Goal: Task Accomplishment & Management: Manage account settings

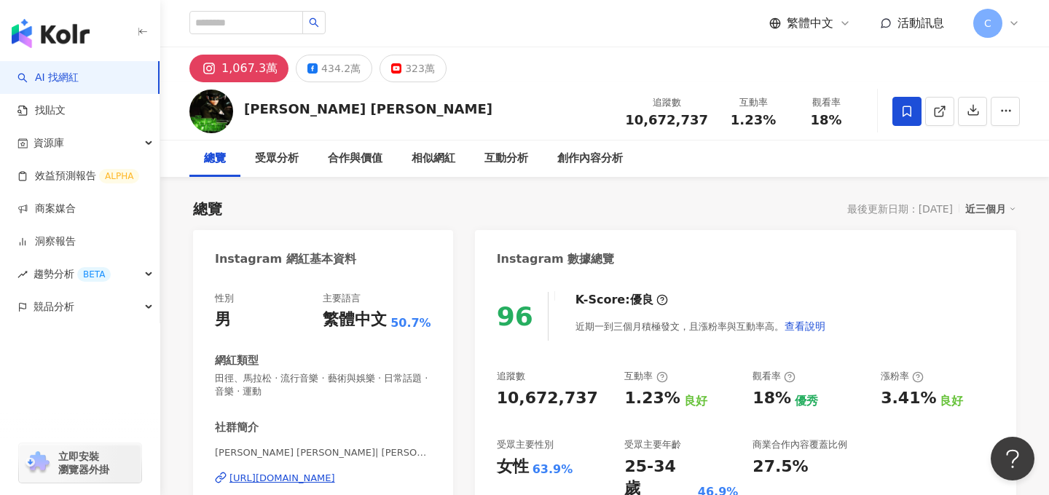
click at [991, 17] on span "C" at bounding box center [987, 23] width 29 height 29
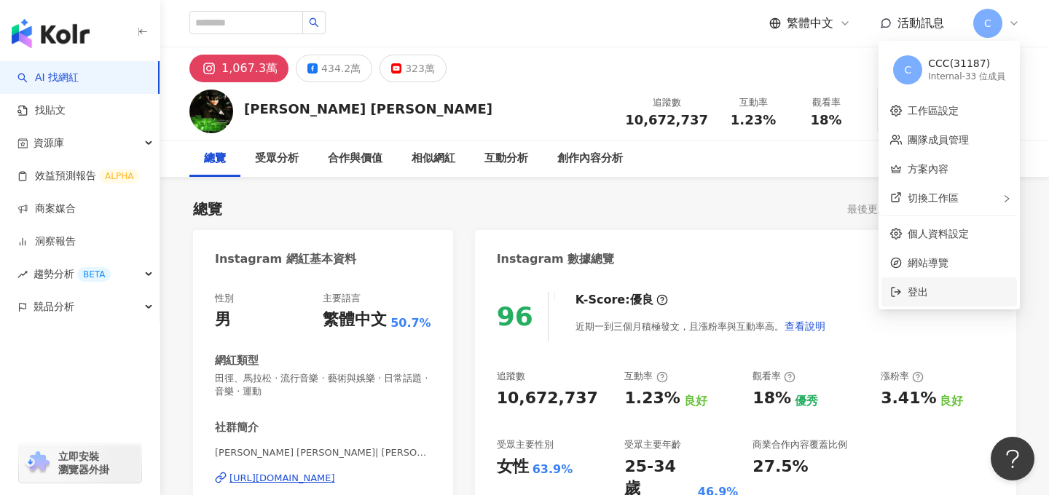
click at [929, 294] on span "登出" at bounding box center [957, 292] width 101 height 16
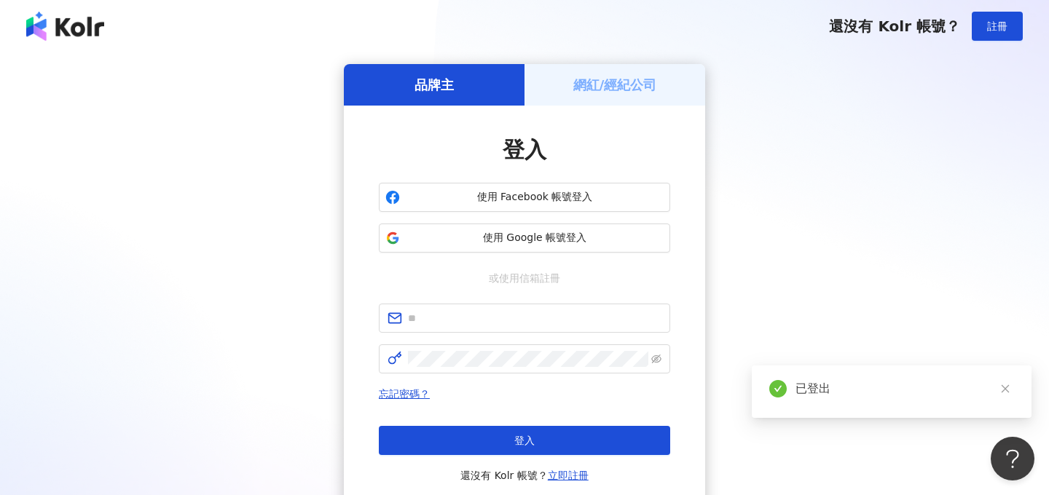
click at [634, 82] on h5 "網紅/經紀公司" at bounding box center [615, 85] width 84 height 18
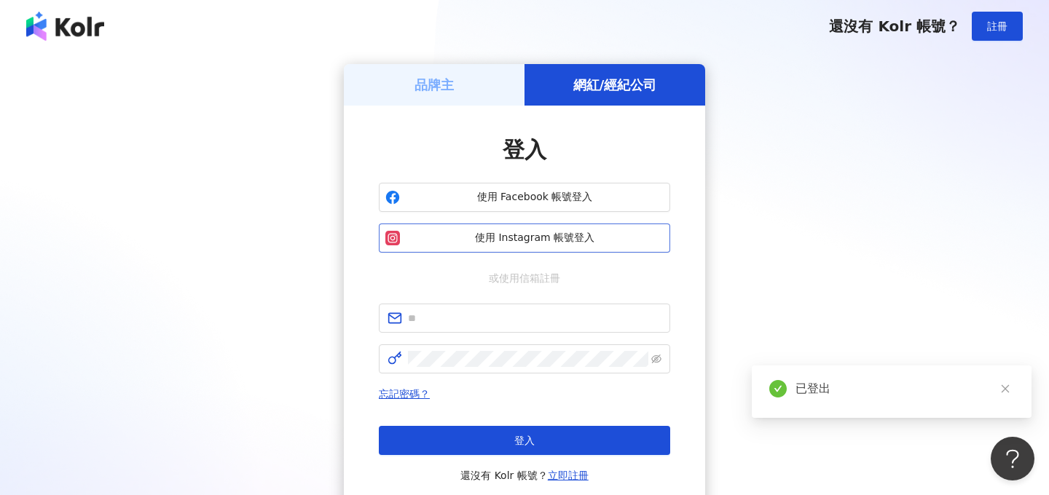
click at [562, 242] on span "使用 Instagram 帳號登入" at bounding box center [535, 238] width 258 height 15
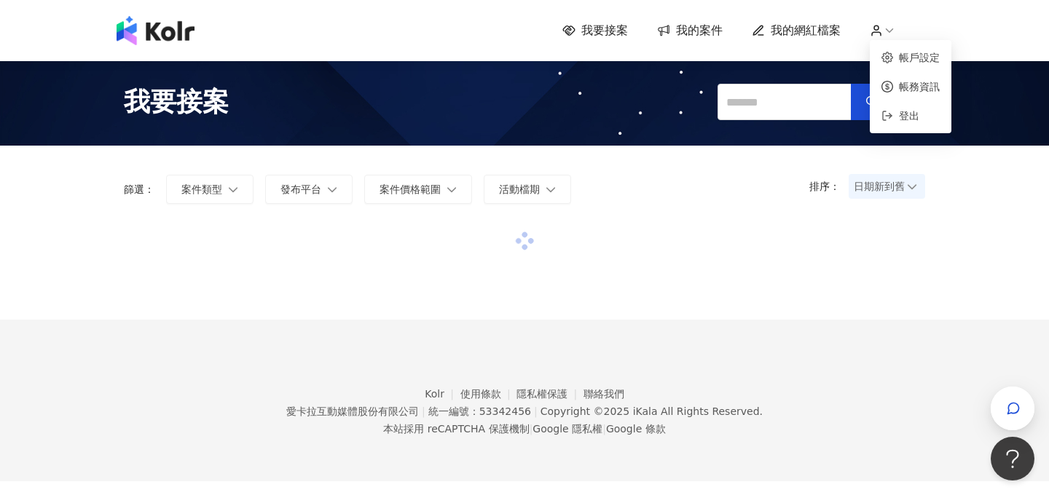
click at [881, 28] on icon at bounding box center [876, 30] width 13 height 13
click at [907, 81] on link "帳務資訊" at bounding box center [919, 87] width 41 height 12
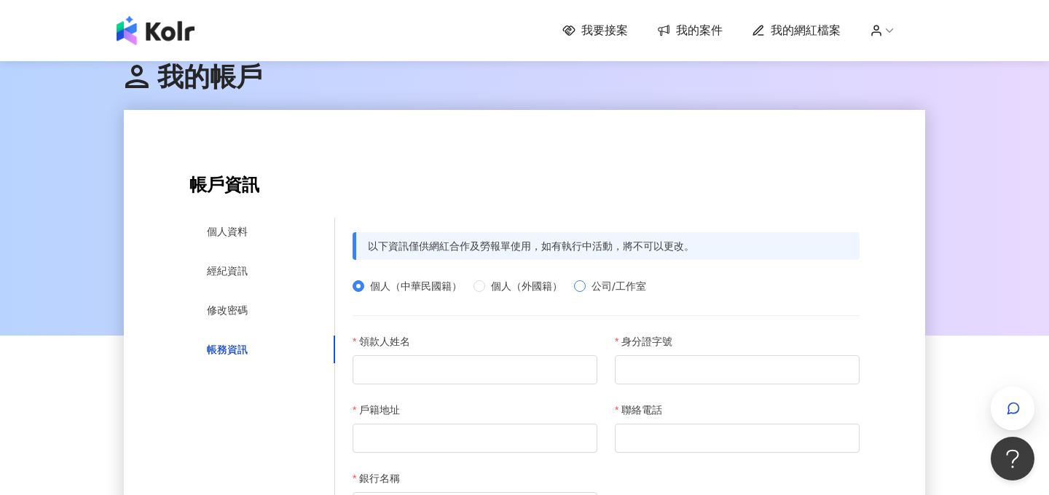
scroll to position [218, 0]
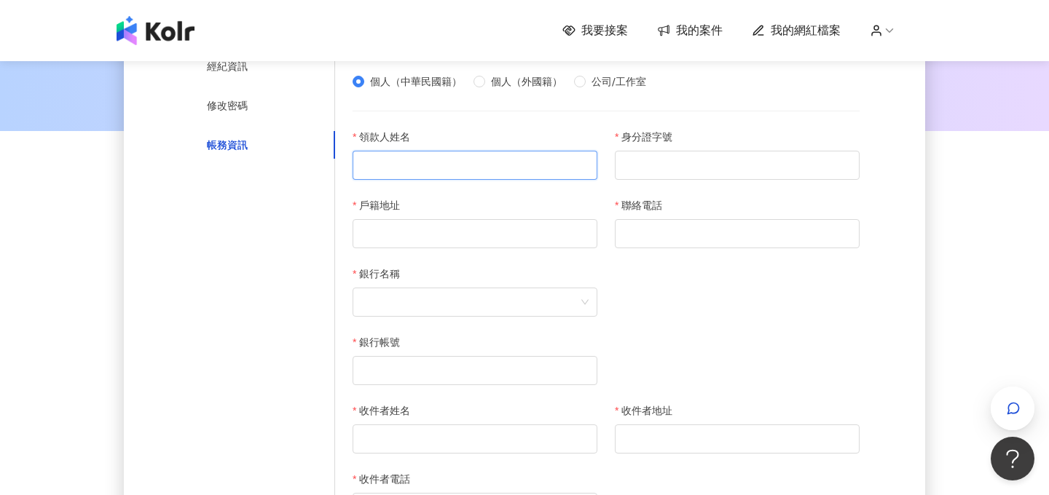
click at [403, 170] on input "領款人姓名" at bounding box center [475, 165] width 245 height 29
click at [404, 167] on input "領款人姓名" at bounding box center [475, 165] width 245 height 29
type input "***"
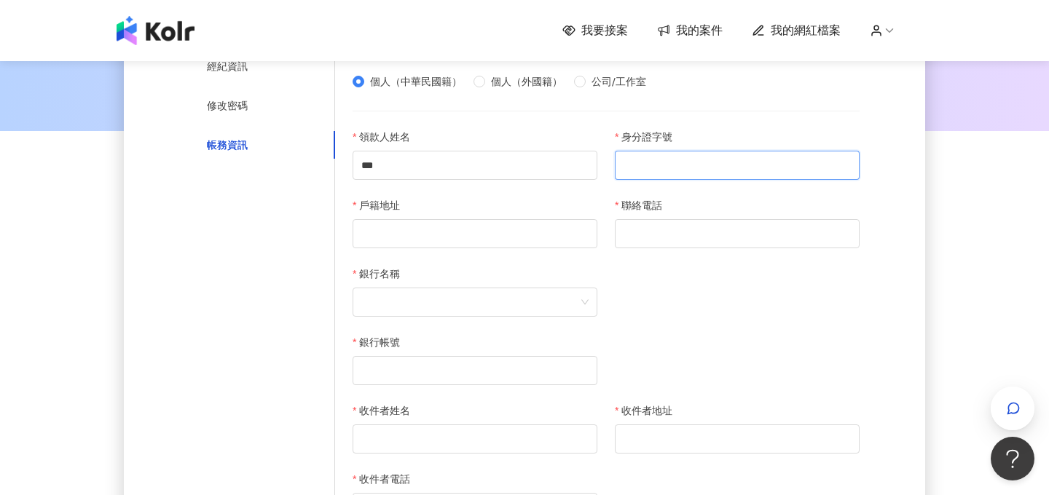
click at [688, 161] on input "身分證字號" at bounding box center [737, 165] width 245 height 29
type input "**********"
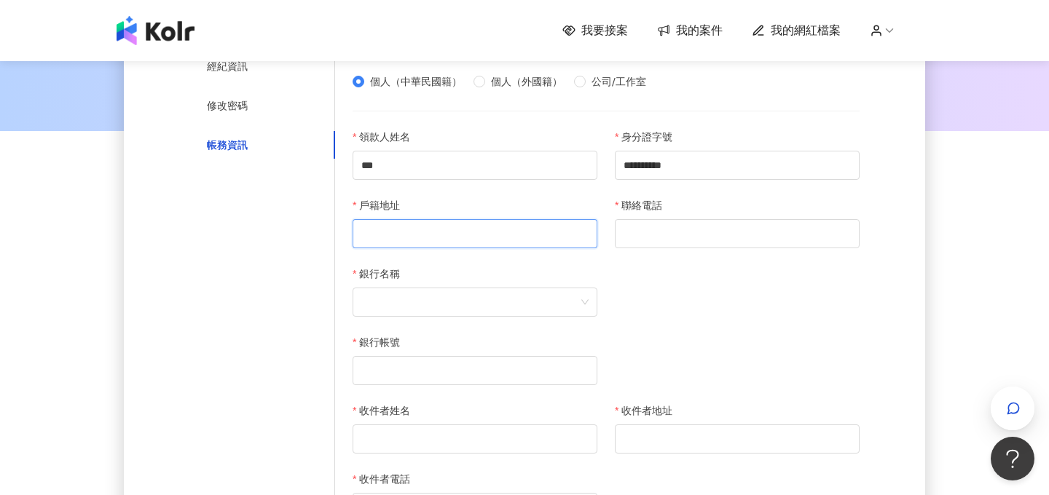
click at [463, 245] on input "戶籍地址" at bounding box center [475, 233] width 245 height 29
type input "**********"
click at [457, 304] on span at bounding box center [474, 302] width 227 height 28
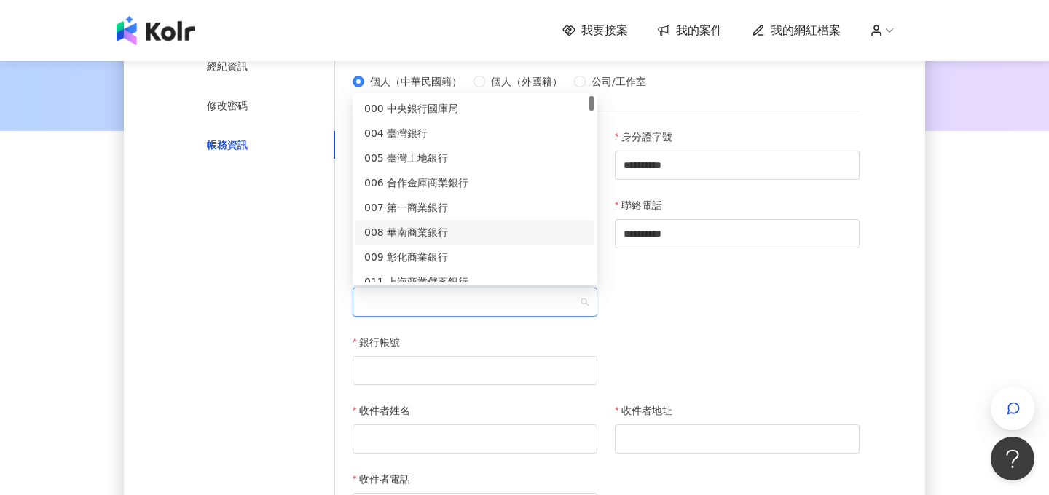
click at [435, 225] on div "008 華南商業銀行" at bounding box center [474, 232] width 221 height 16
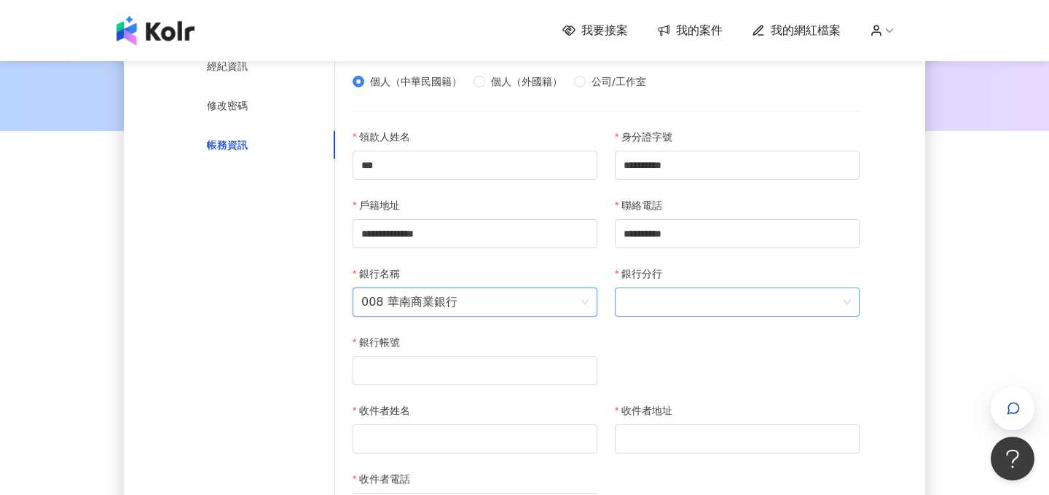
click at [669, 307] on span at bounding box center [736, 302] width 227 height 28
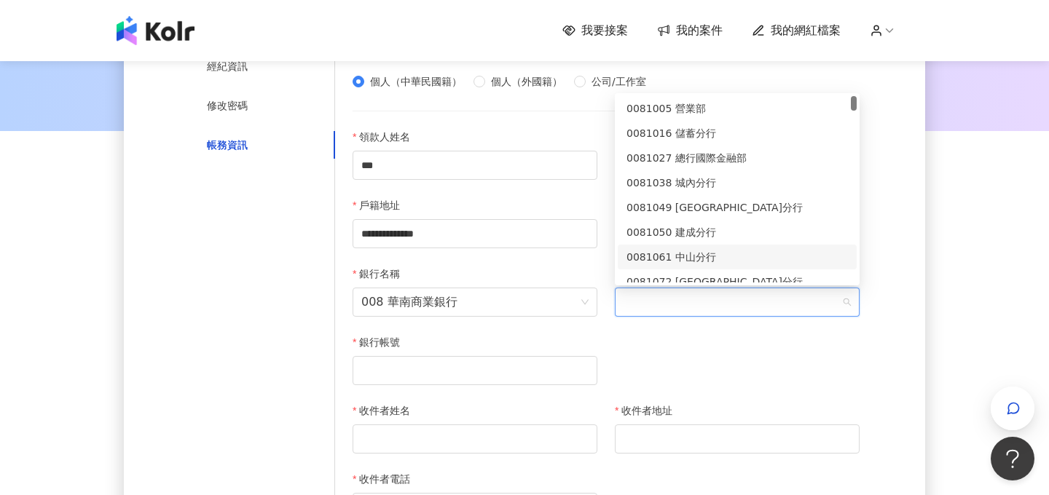
click at [682, 260] on div "0081061 中山分行" at bounding box center [736, 257] width 221 height 16
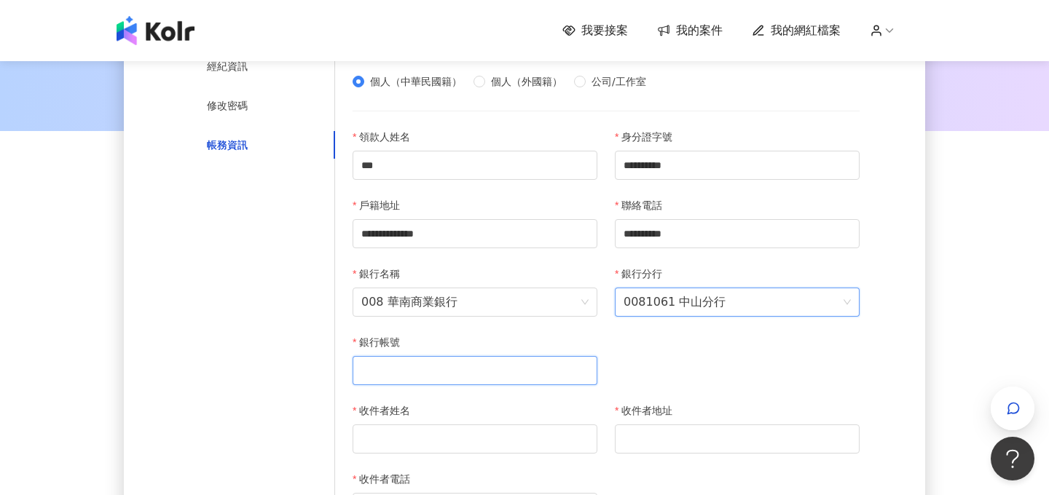
click at [442, 370] on input "銀行帳號" at bounding box center [475, 370] width 245 height 29
type input "**********"
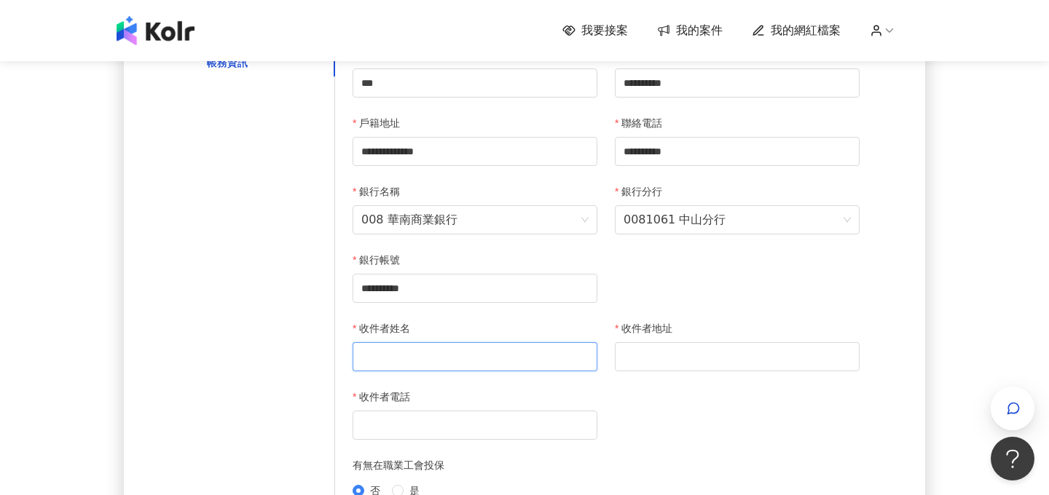
click at [409, 361] on input "收件者姓名" at bounding box center [475, 356] width 245 height 29
type input "***"
type input "**********"
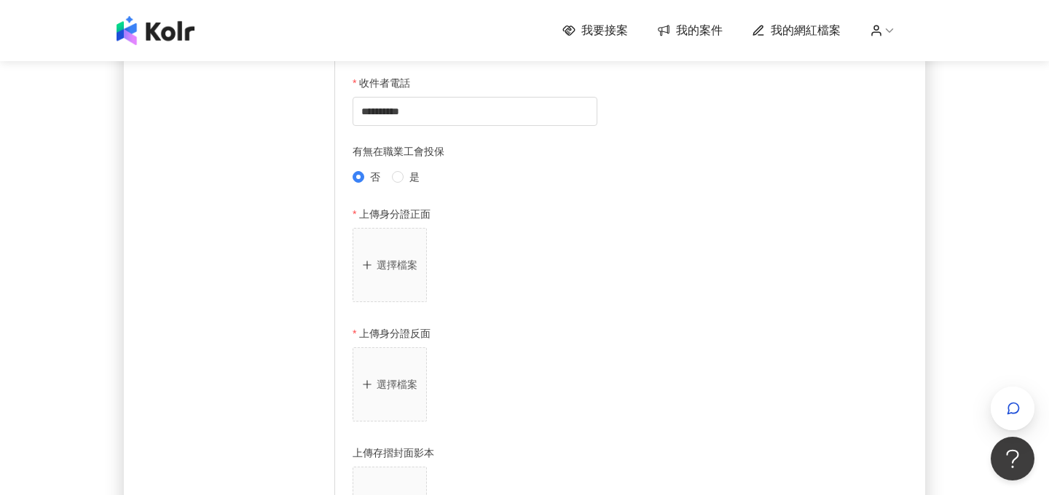
scroll to position [617, 0]
click at [409, 264] on p "選擇檔案" at bounding box center [397, 263] width 41 height 12
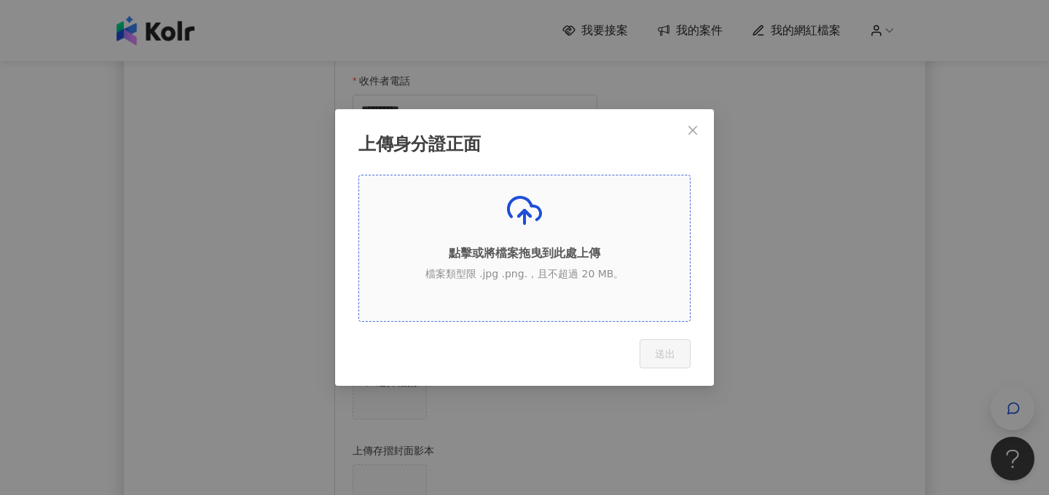
click at [498, 256] on p "點擊或將檔案拖曳到此處上傳" at bounding box center [524, 253] width 331 height 16
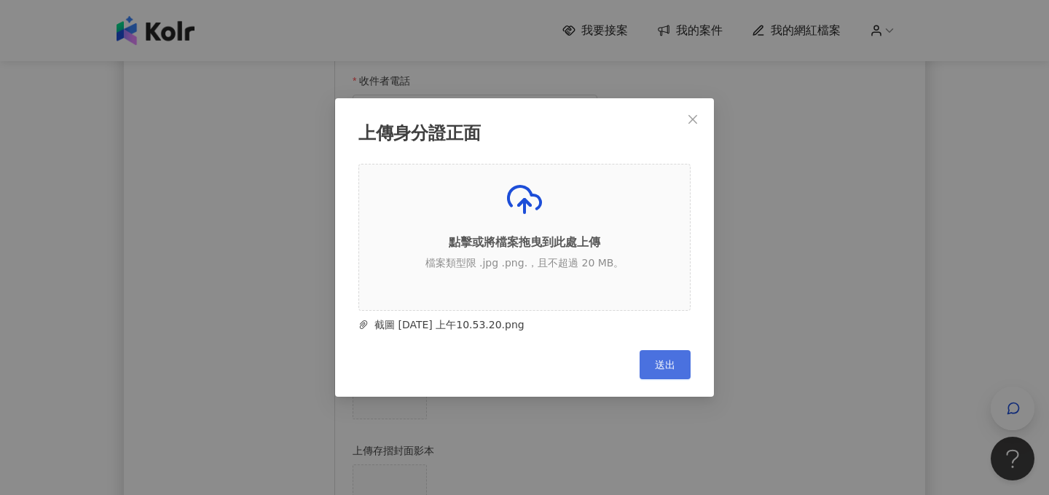
click at [666, 363] on span "送出" at bounding box center [665, 365] width 20 height 12
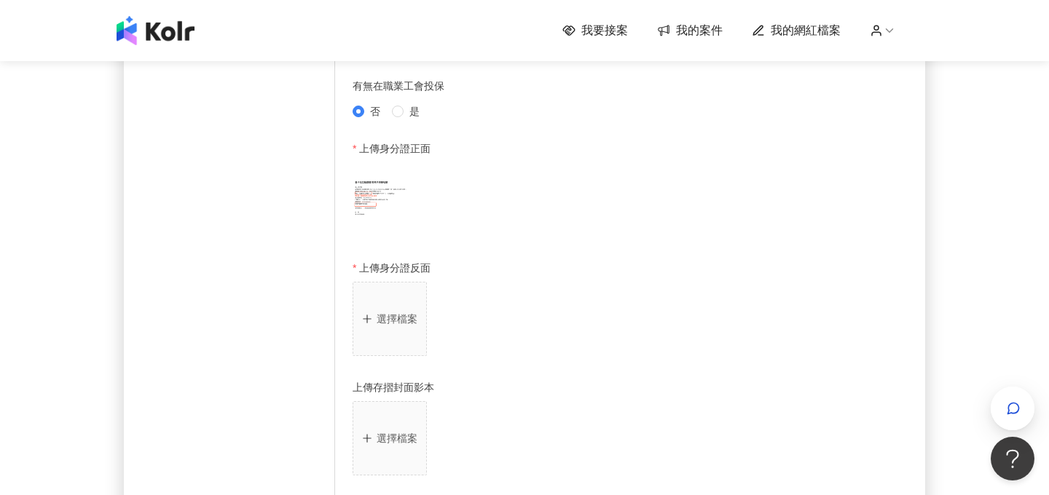
scroll to position [700, 0]
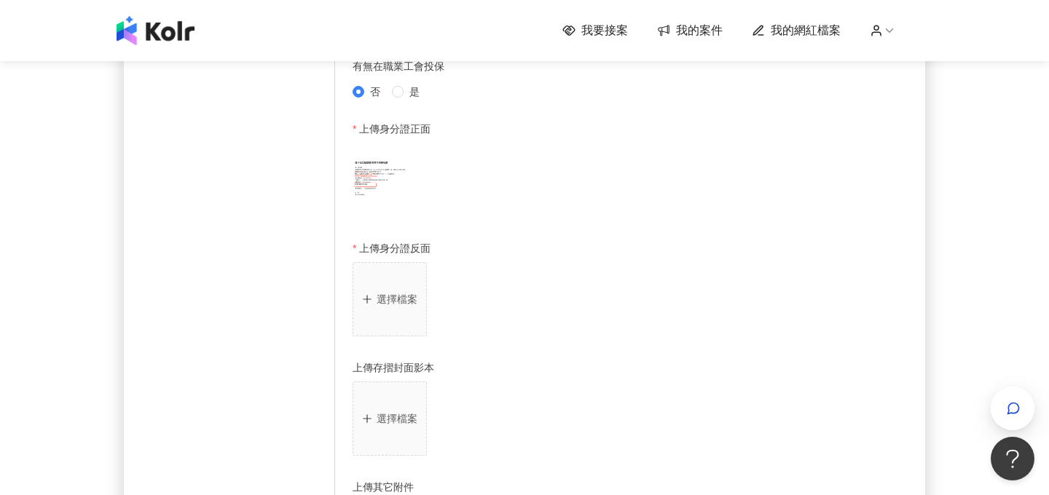
click at [424, 300] on button "選擇檔案" at bounding box center [390, 299] width 74 height 74
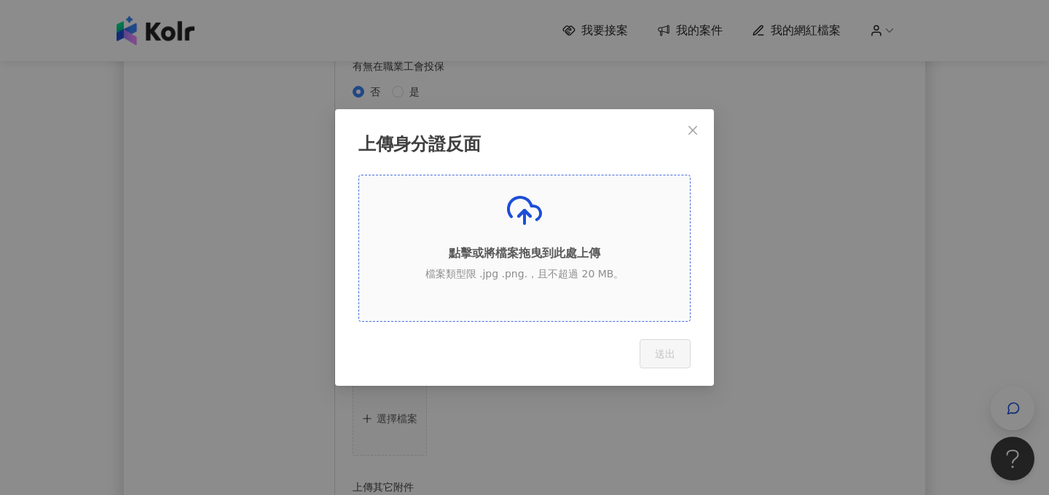
click at [557, 279] on p "檔案類型限 .jpg .png.，且不超過 20 MB。" at bounding box center [524, 274] width 331 height 15
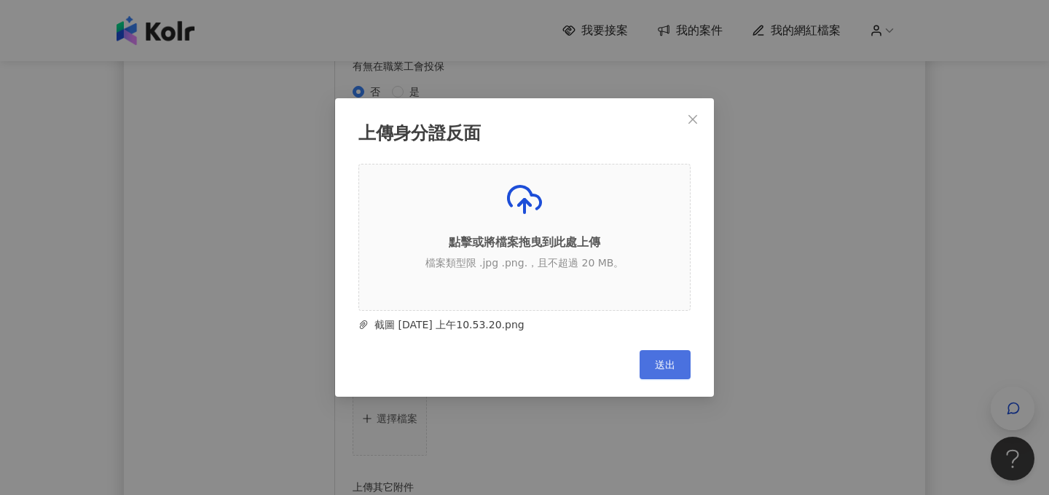
click at [689, 365] on button "送出" at bounding box center [664, 364] width 51 height 29
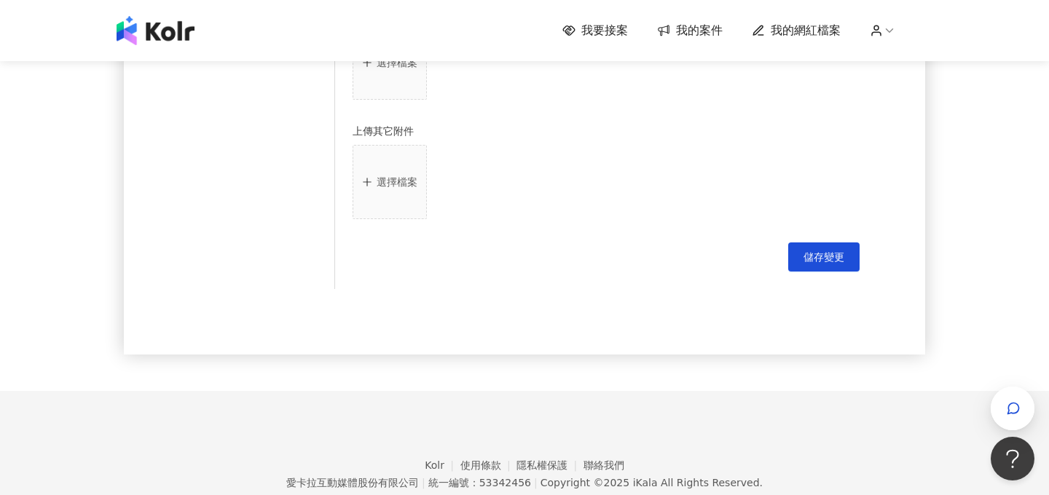
scroll to position [1064, 0]
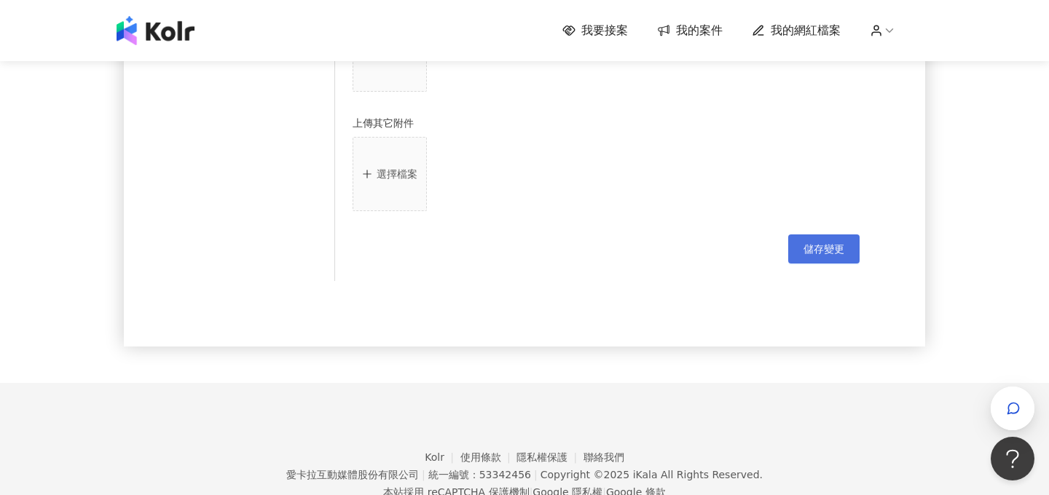
click at [835, 260] on button "儲存變更" at bounding box center [823, 249] width 71 height 29
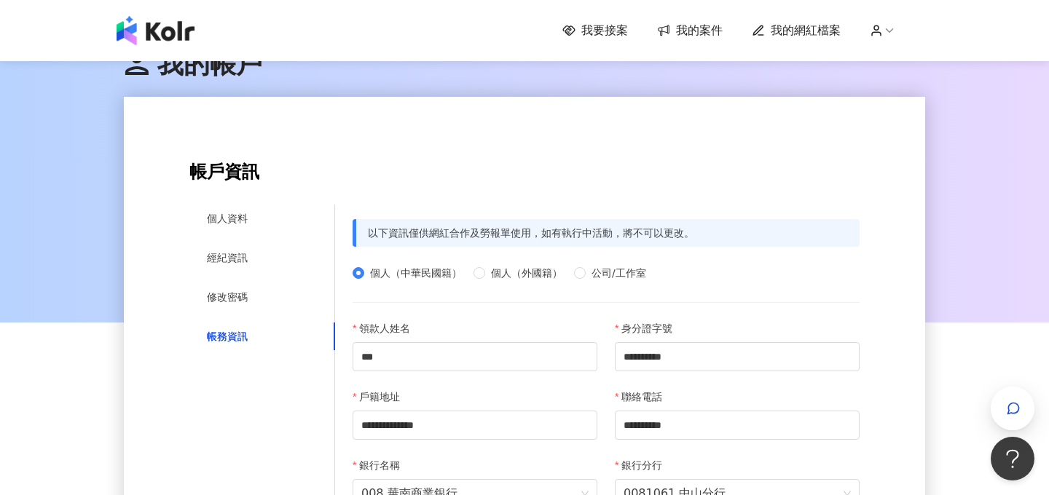
scroll to position [0, 0]
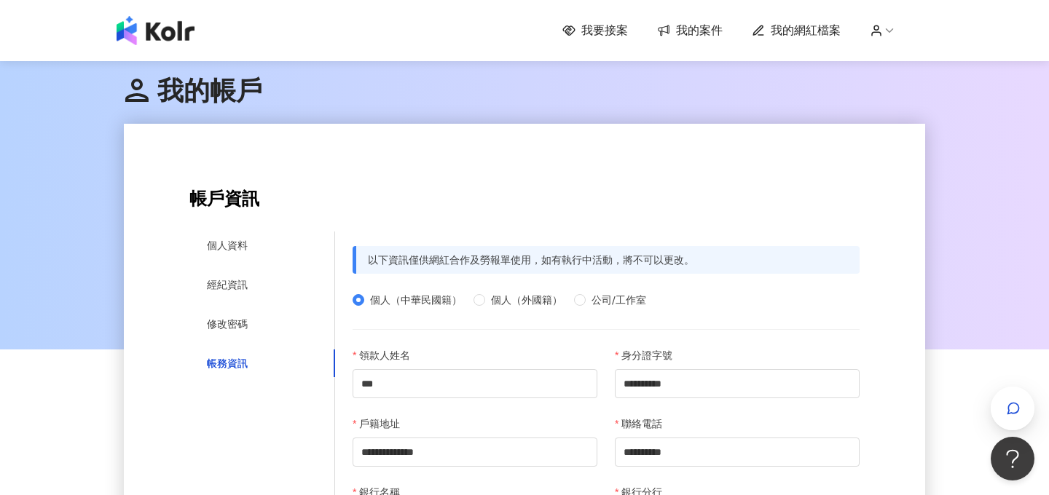
click at [791, 28] on span "我的網紅檔案" at bounding box center [806, 31] width 70 height 16
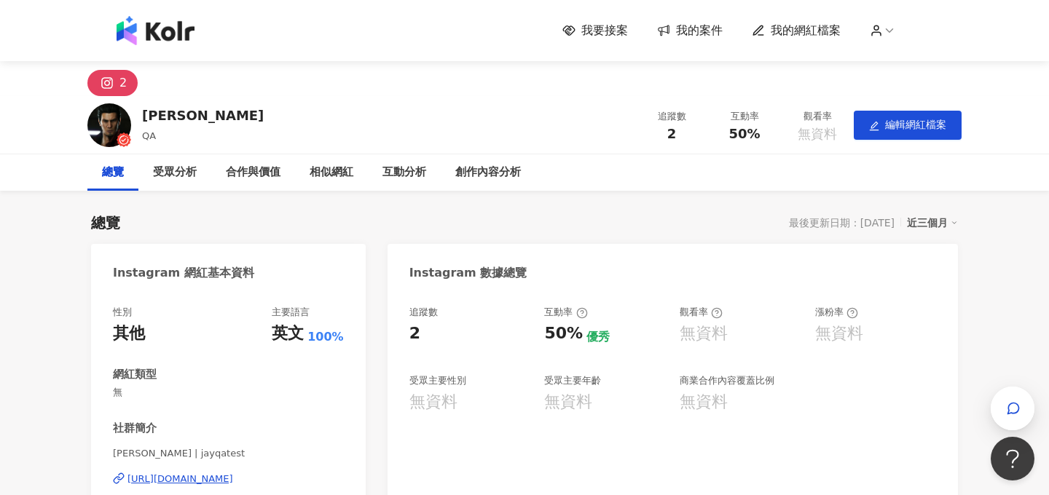
click at [183, 113] on div "[PERSON_NAME]" at bounding box center [203, 115] width 122 height 18
copy div "[PERSON_NAME]"
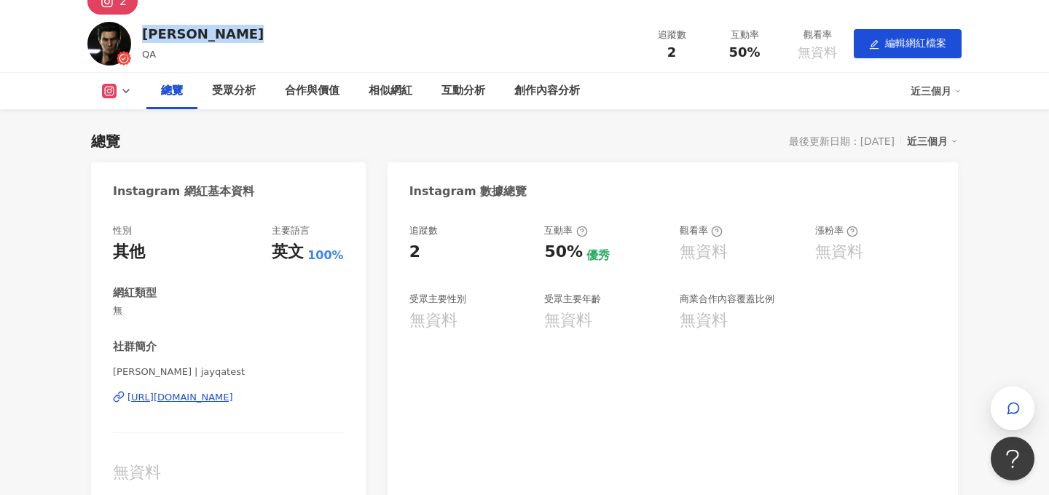
scroll to position [87, 0]
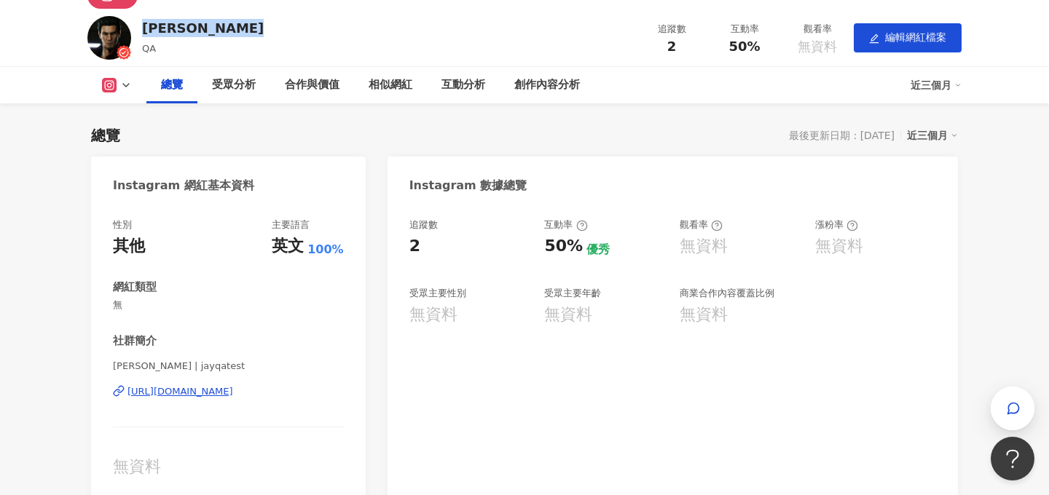
click at [119, 393] on icon at bounding box center [119, 391] width 12 height 12
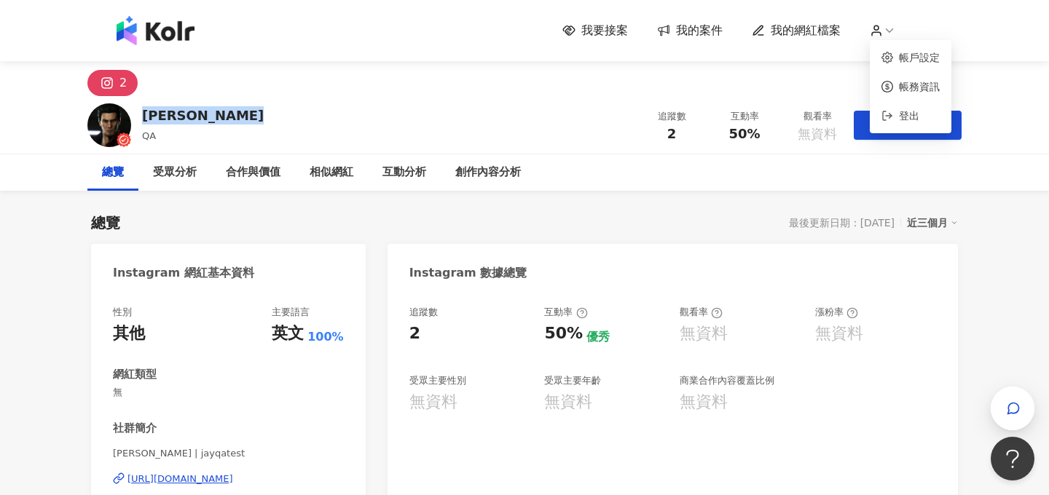
click at [878, 28] on circle at bounding box center [876, 27] width 4 height 4
click at [902, 83] on link "帳務資訊" at bounding box center [919, 87] width 41 height 12
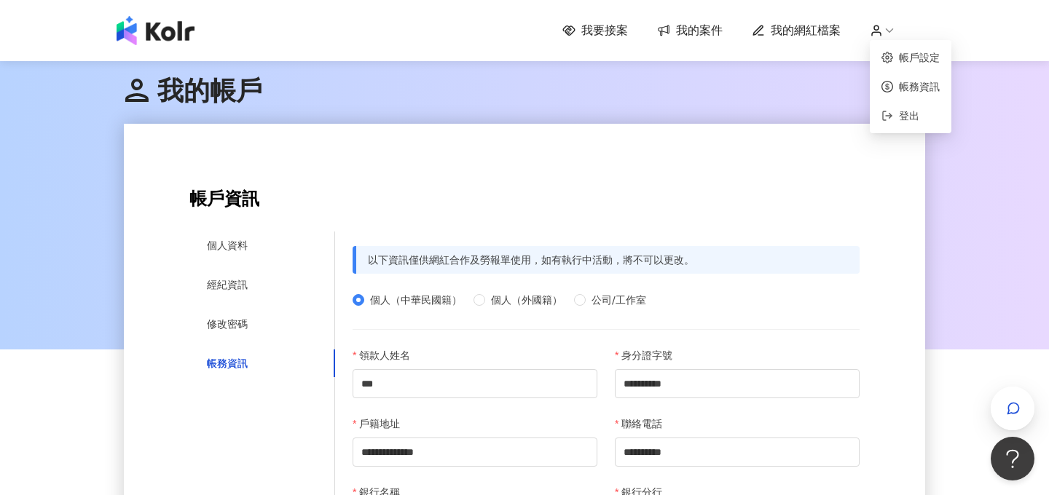
click at [889, 35] on icon at bounding box center [889, 30] width 13 height 13
click at [906, 122] on span "登出" at bounding box center [916, 116] width 47 height 16
